Goal: Transaction & Acquisition: Book appointment/travel/reservation

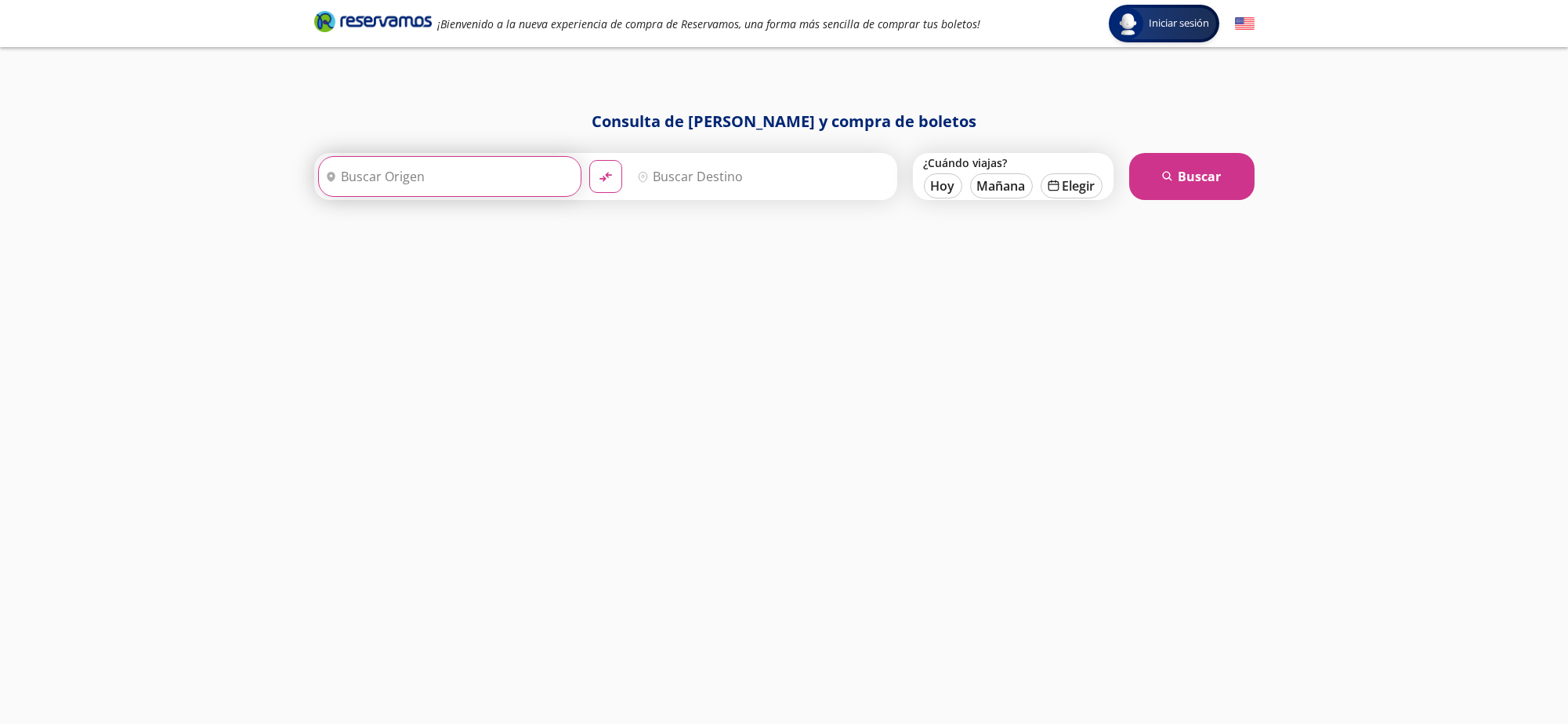
click at [493, 175] on input "Origen" at bounding box center [448, 177] width 257 height 39
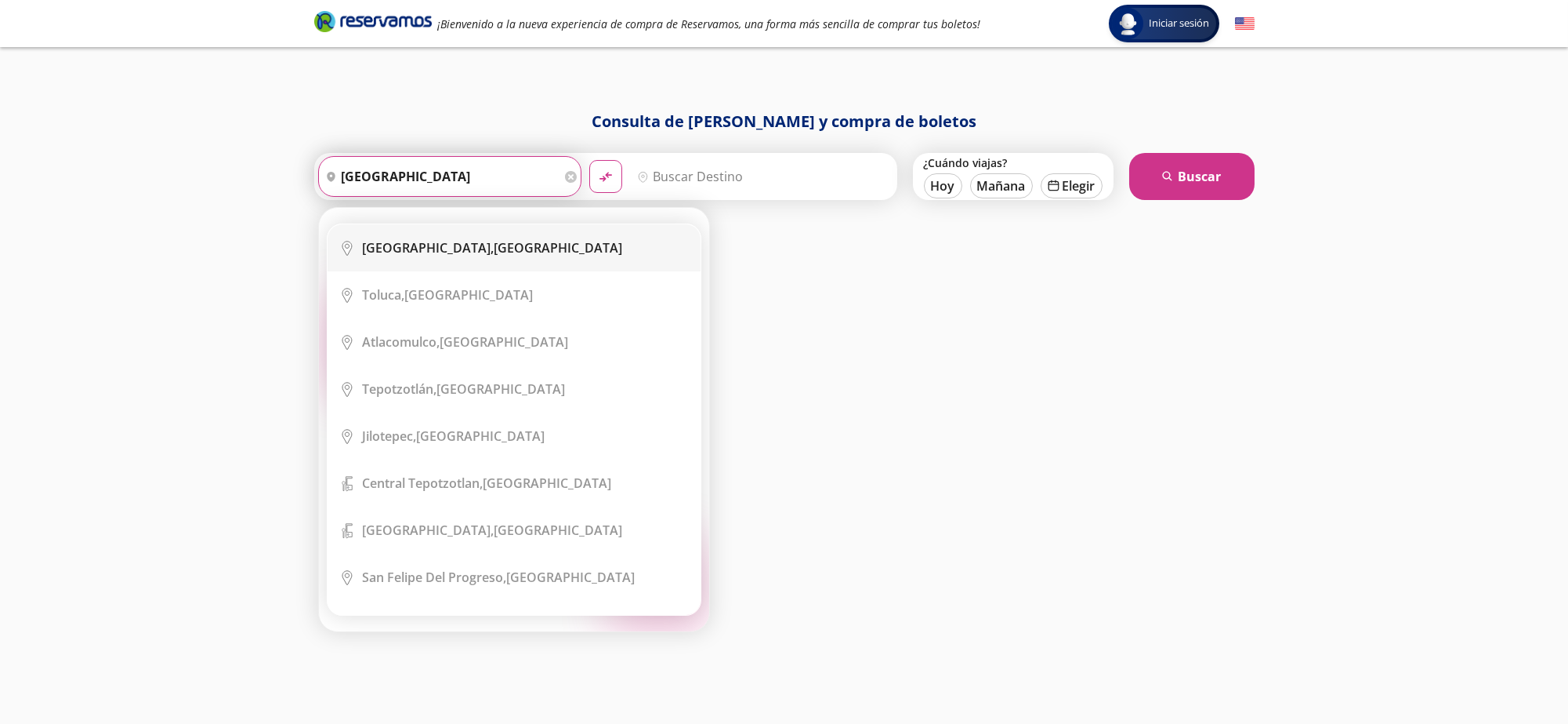
click at [519, 264] on li "City Icon [GEOGRAPHIC_DATA], [GEOGRAPHIC_DATA]" at bounding box center [514, 248] width 373 height 47
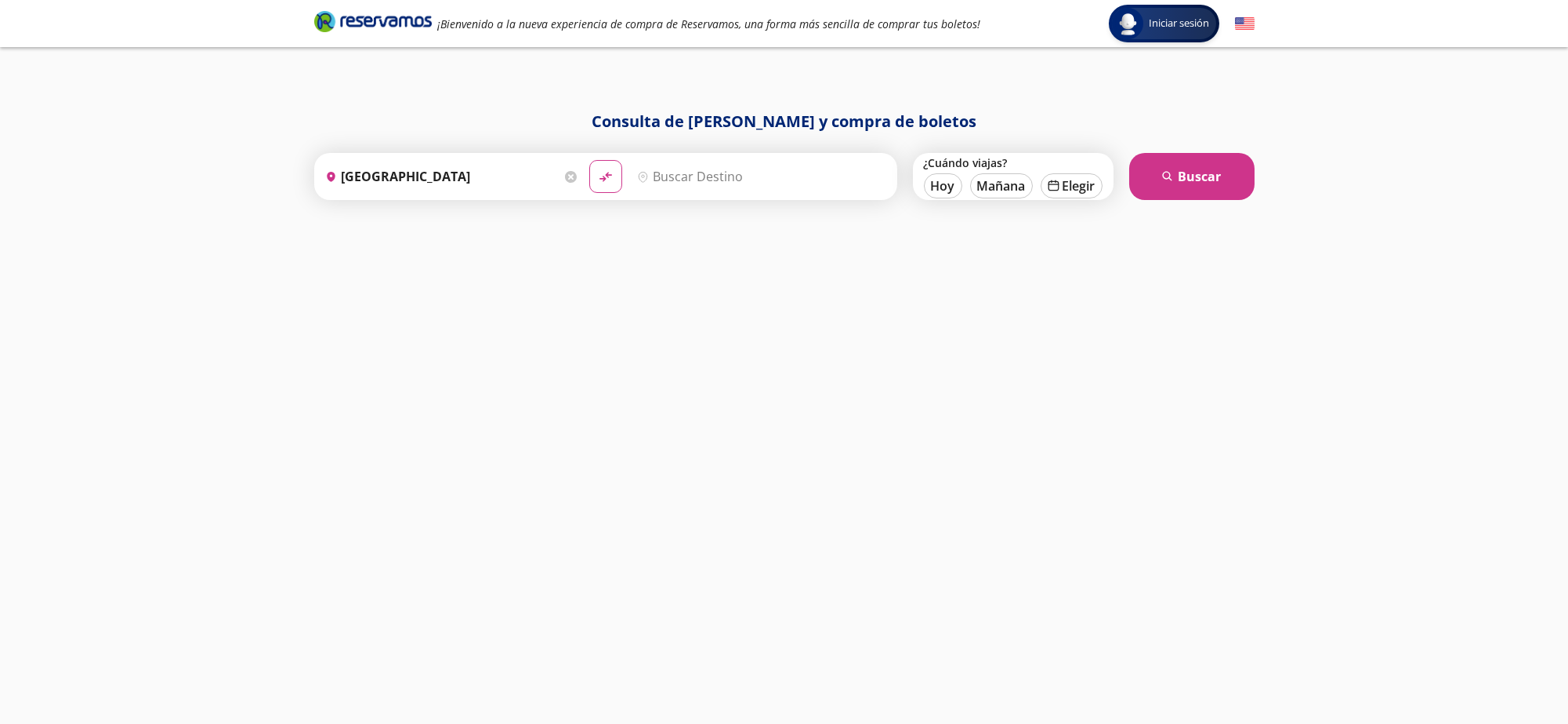
type input "[GEOGRAPHIC_DATA], [GEOGRAPHIC_DATA]"
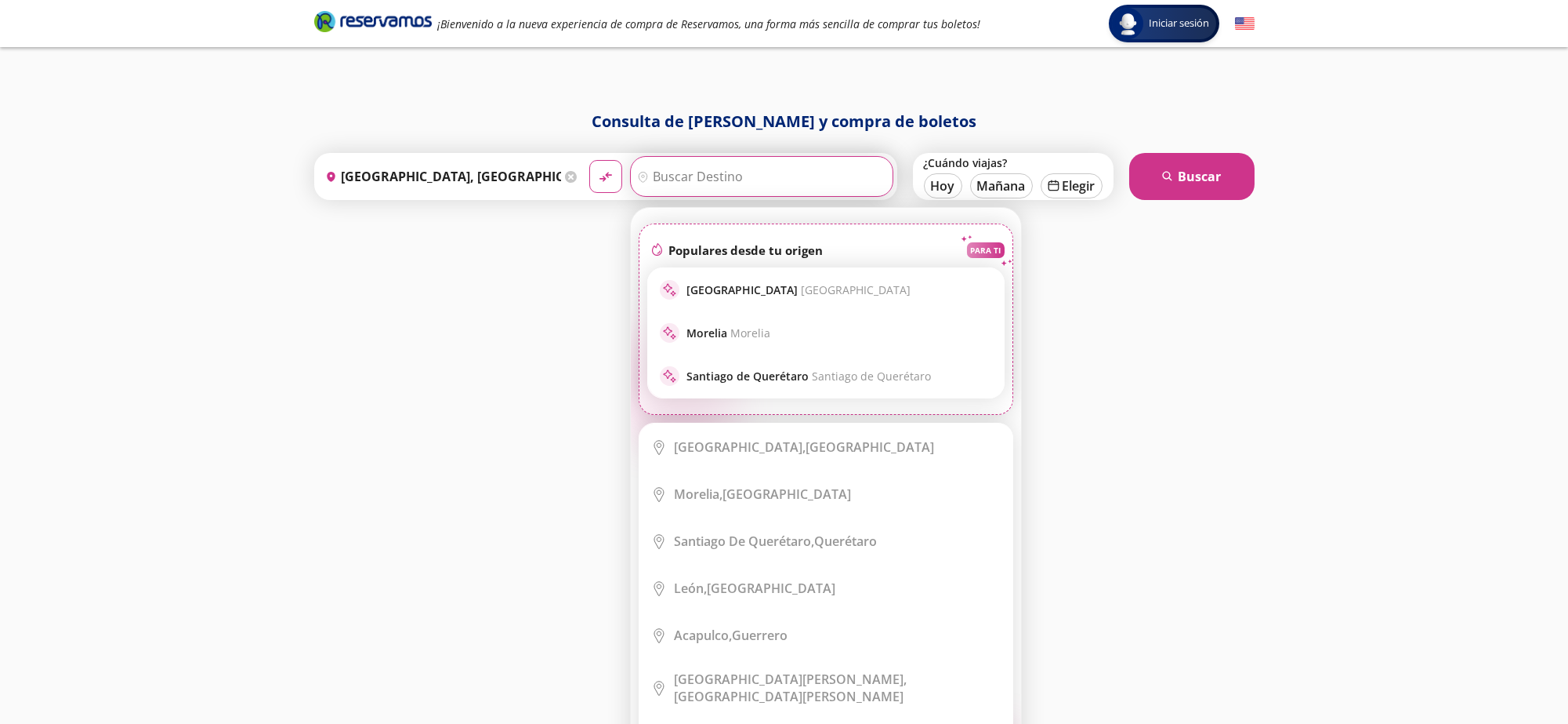
click at [701, 178] on input "Destino" at bounding box center [760, 177] width 257 height 39
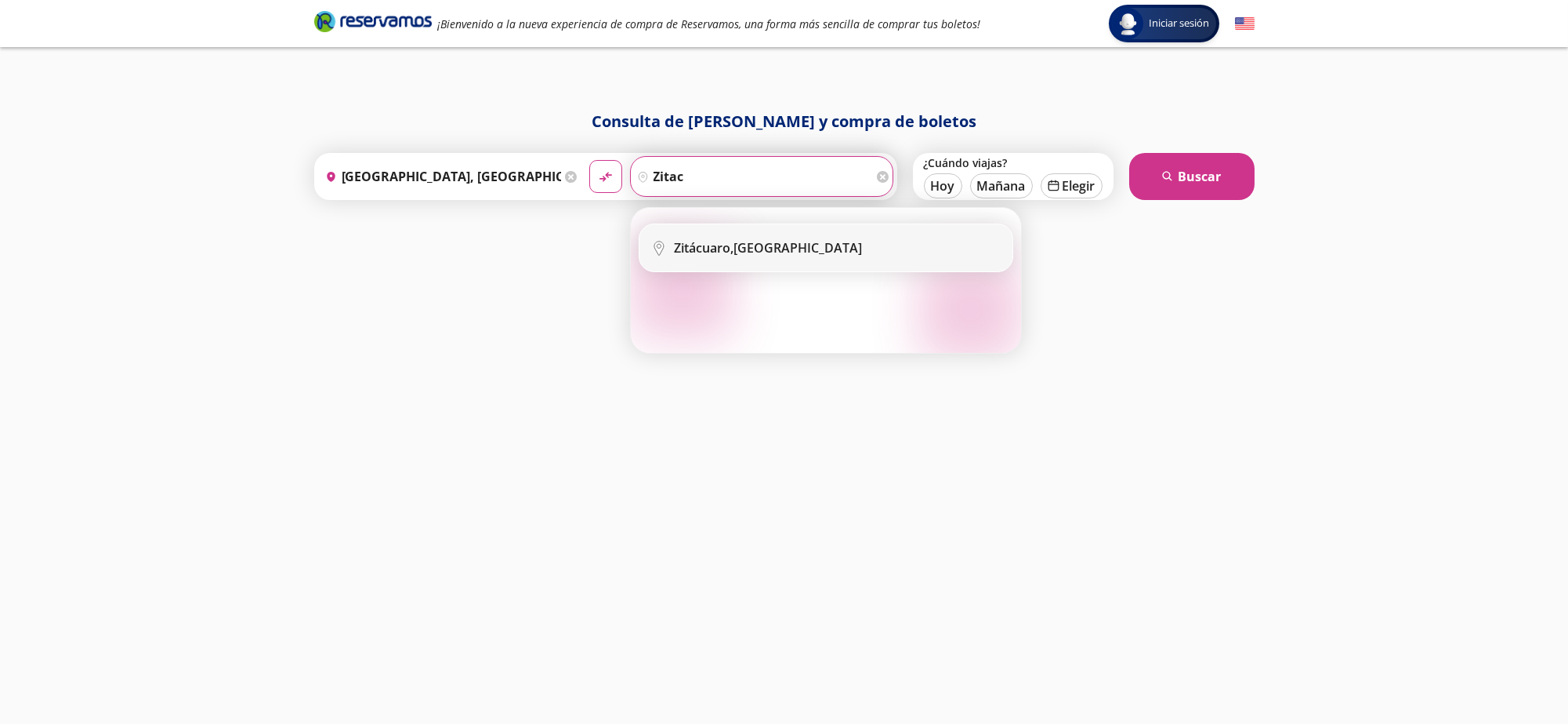
click at [734, 252] on b "Zitácuaro," at bounding box center [704, 248] width 59 height 18
type input "Zitácuaro, [GEOGRAPHIC_DATA]"
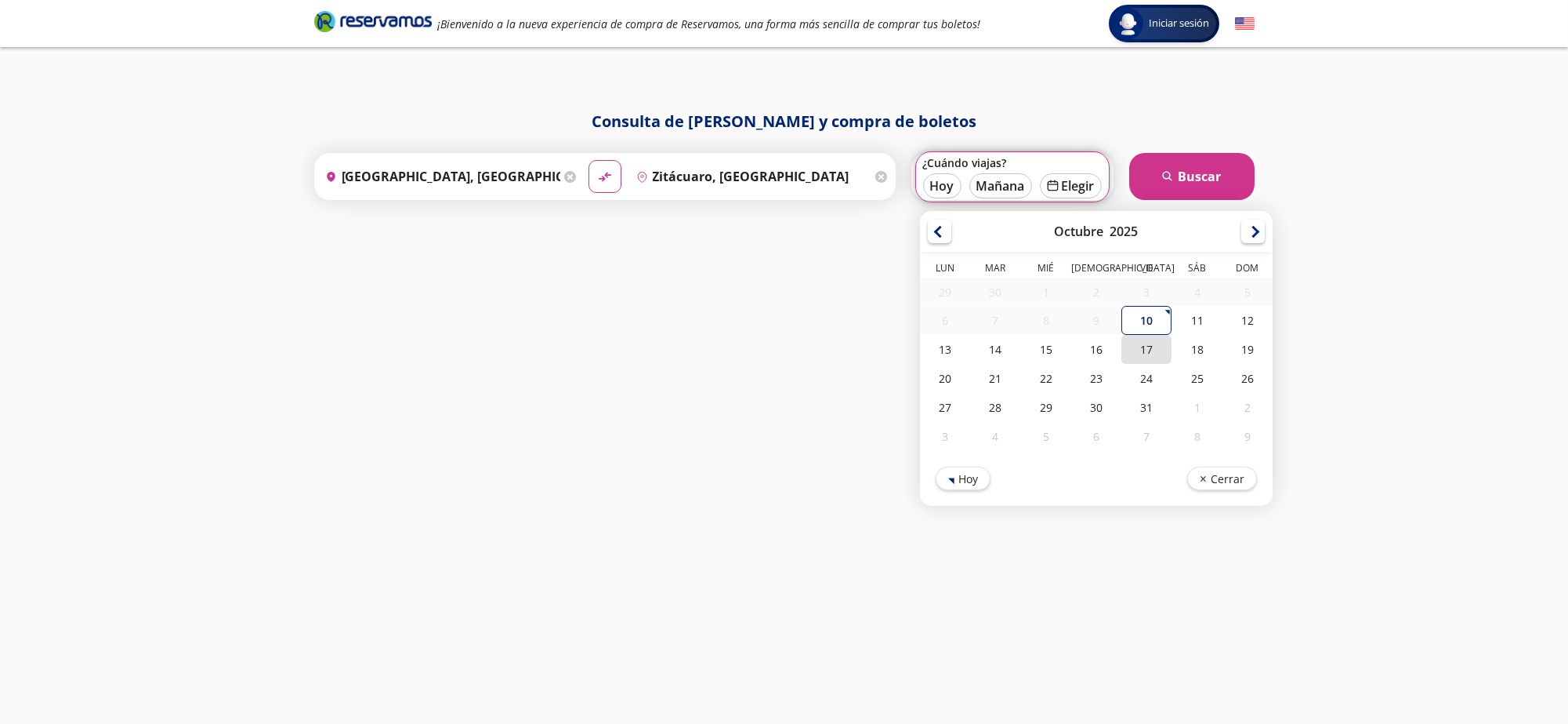
click at [1146, 361] on div "17" at bounding box center [1146, 349] width 50 height 29
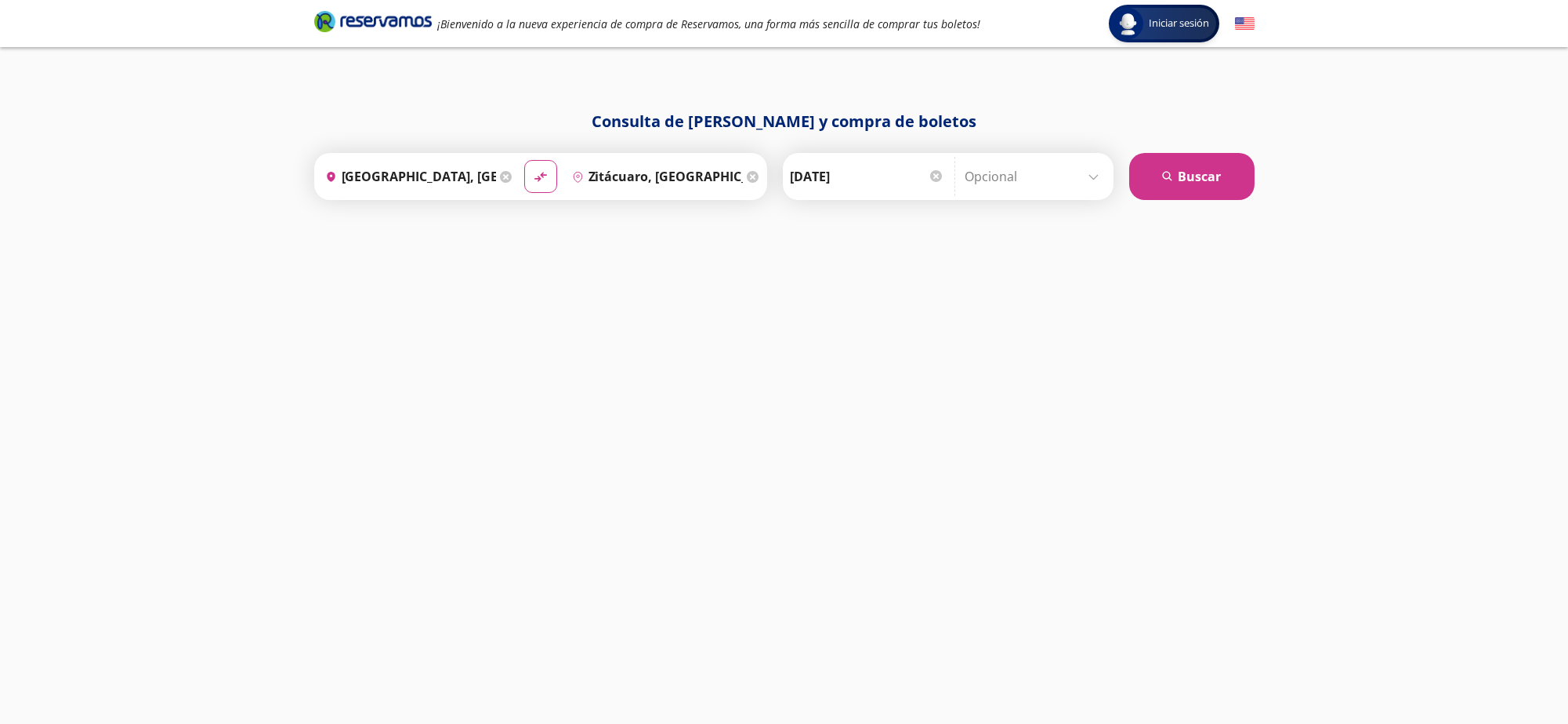
click at [1148, 380] on div "Consulta de [PERSON_NAME] y compra de boletos Origen heroicons:map-pin-20-solid…" at bounding box center [784, 401] width 957 height 583
click at [840, 171] on input "[DATE]" at bounding box center [868, 177] width 154 height 39
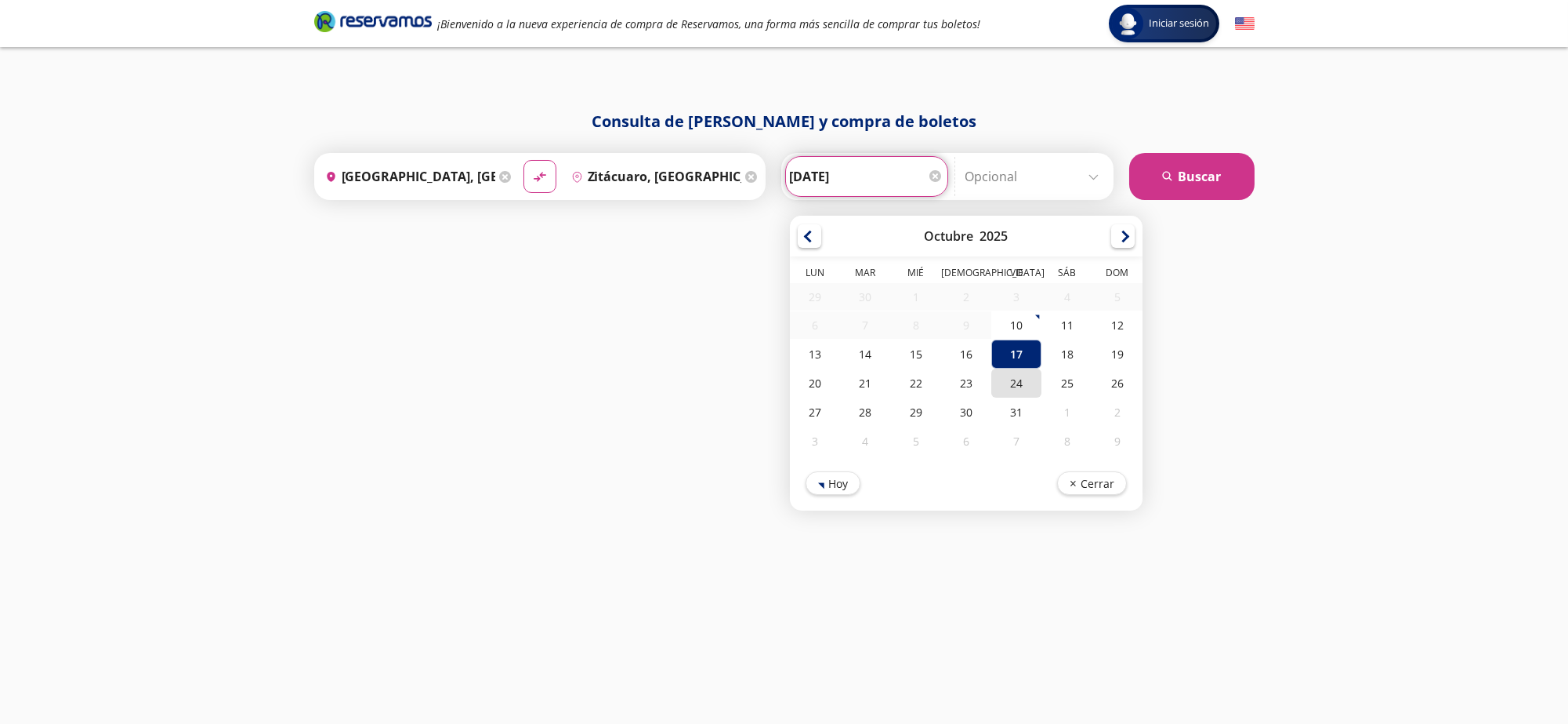
click at [1017, 379] on div "24" at bounding box center [1016, 383] width 50 height 29
type input "[DATE]"
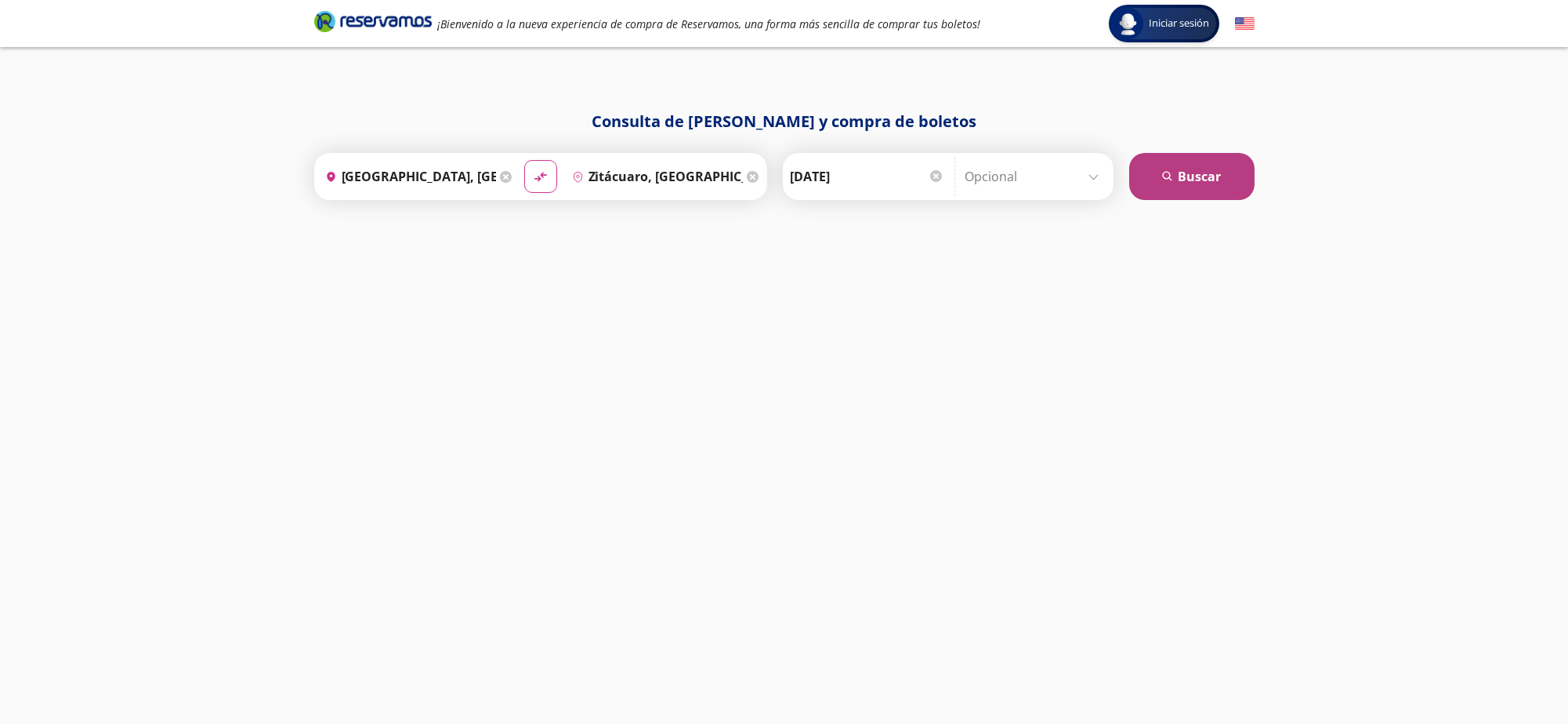
click at [1155, 194] on button "search [GEOGRAPHIC_DATA]" at bounding box center [1192, 177] width 126 height 47
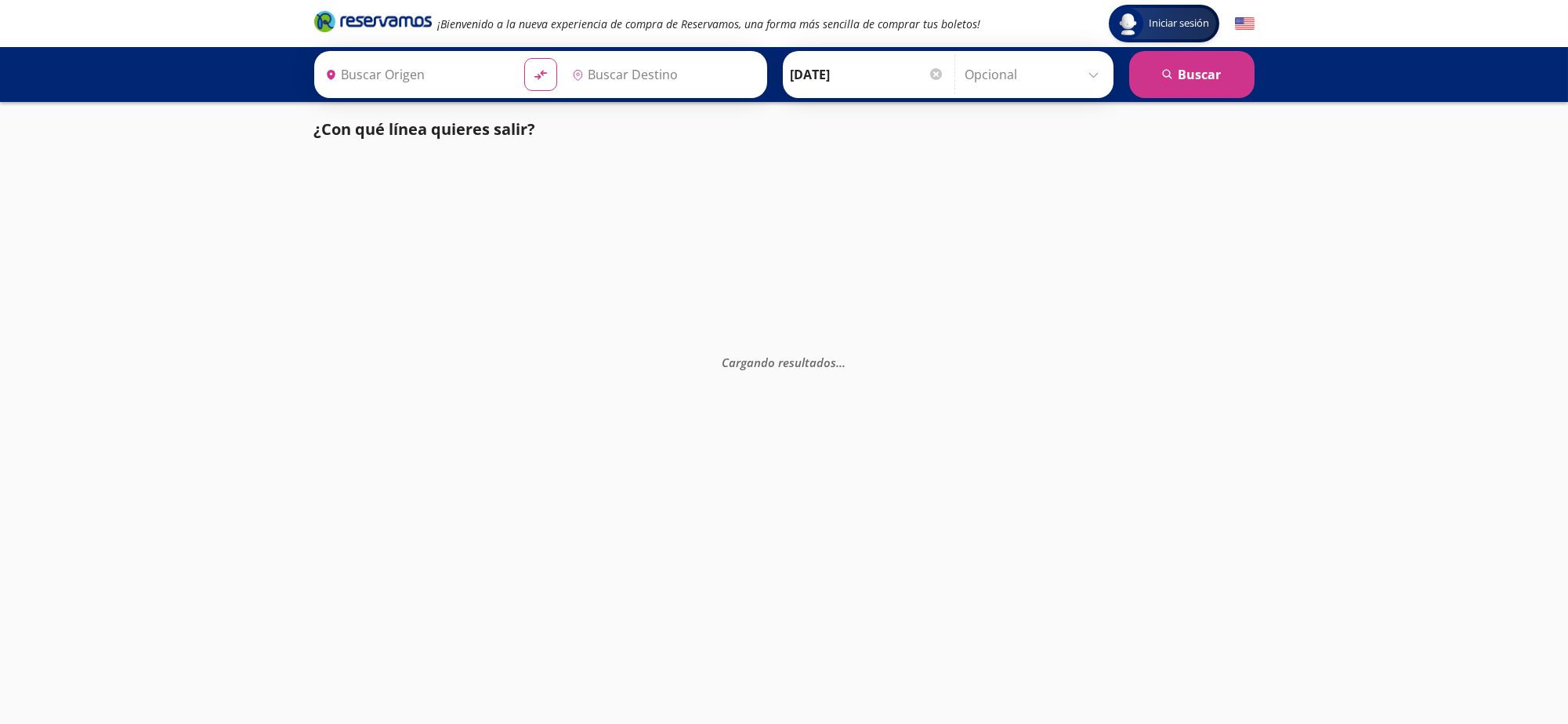
type input "Zitácuaro, [GEOGRAPHIC_DATA]"
type input "[GEOGRAPHIC_DATA], [GEOGRAPHIC_DATA]"
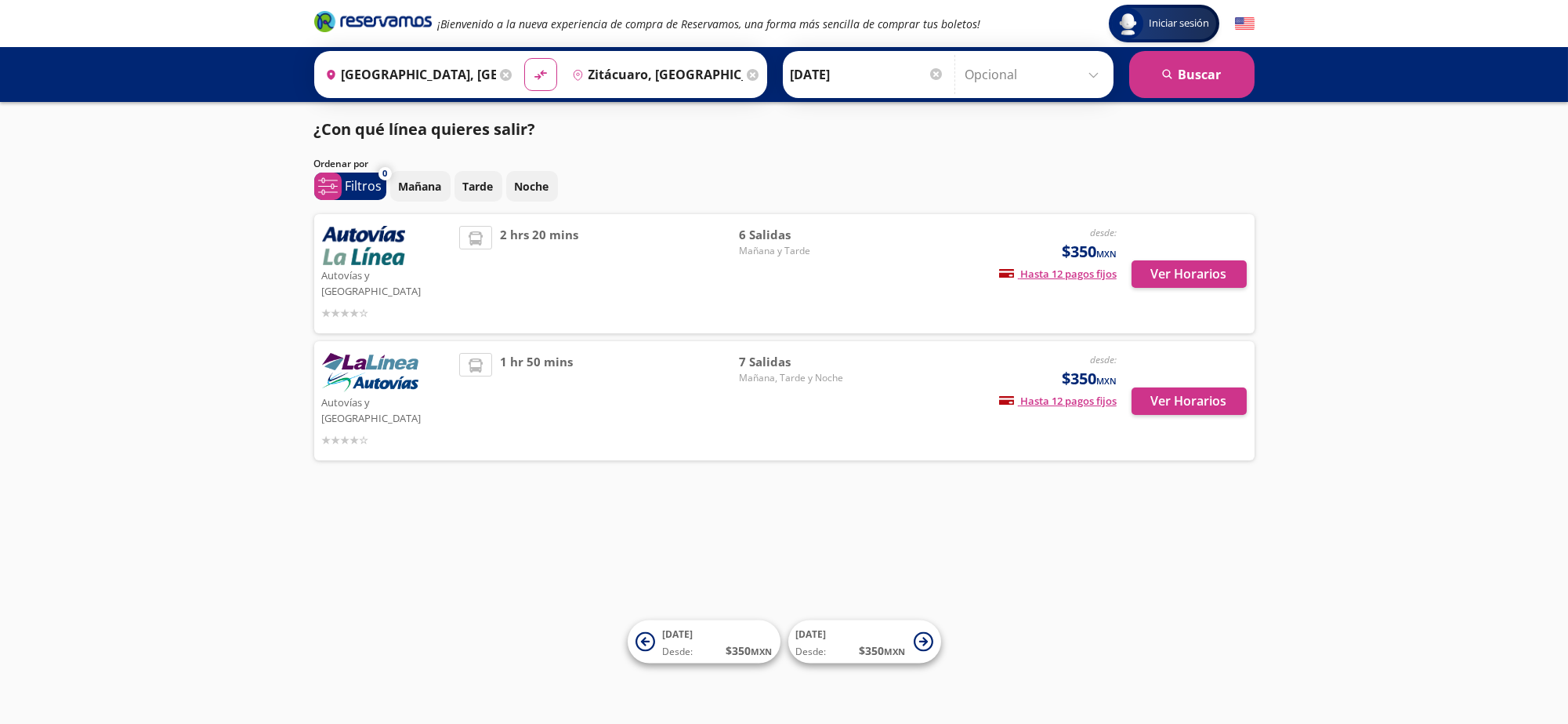
drag, startPoint x: 1405, startPoint y: 597, endPoint x: 1399, endPoint y: 585, distance: 13.4
click at [1400, 589] on div "Iniciar sesión Iniciar sesión ¡Bienvenido a la nueva experiencia de compra de R…" at bounding box center [784, 362] width 1568 height 724
